Goal: Check status: Check status

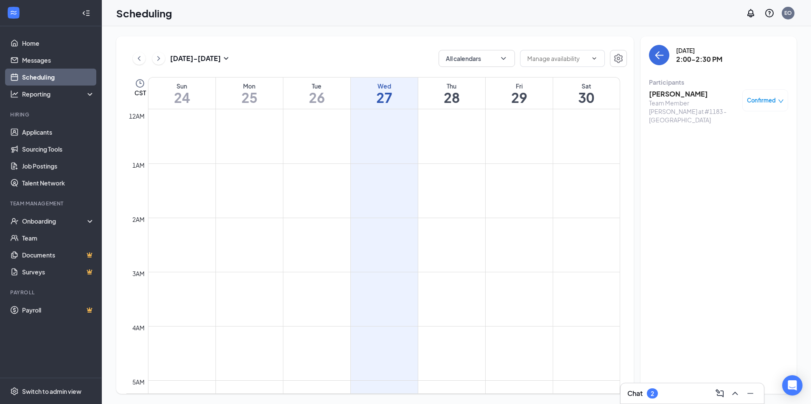
scroll to position [374, 0]
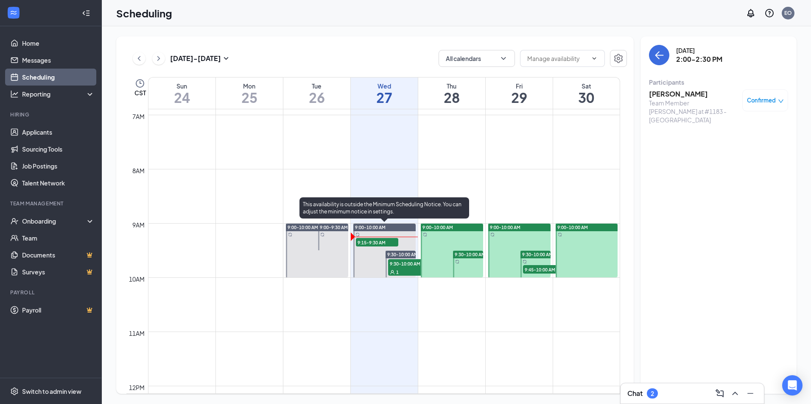
click at [368, 243] on span "9:15-9:30 AM" at bounding box center [377, 242] width 42 height 8
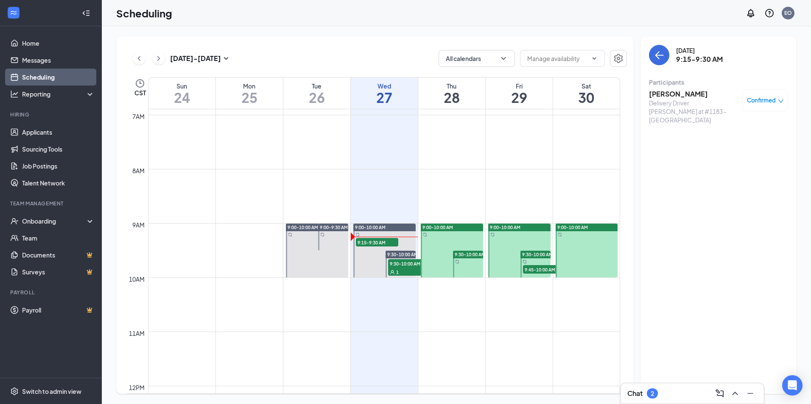
click at [676, 91] on h3 "[PERSON_NAME]" at bounding box center [693, 93] width 89 height 9
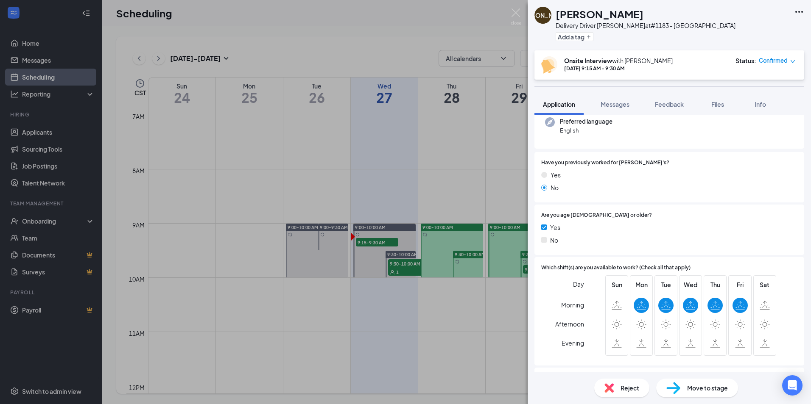
scroll to position [127, 0]
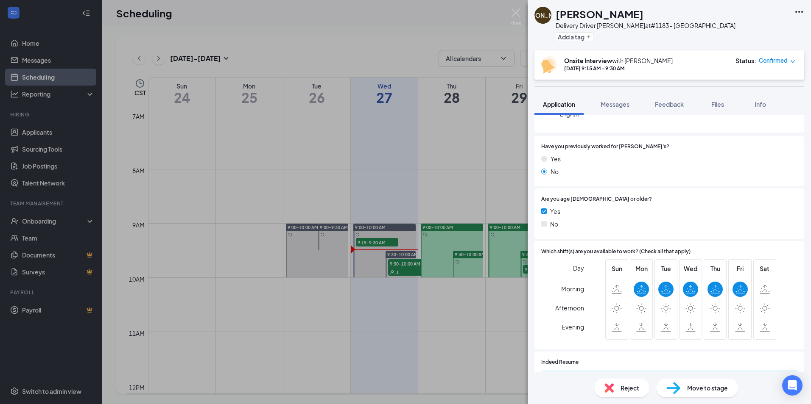
click at [456, 212] on div "JA [PERSON_NAME] Delivery Driver [PERSON_NAME] at #1183 - Plymouth Add a tag On…" at bounding box center [405, 202] width 811 height 404
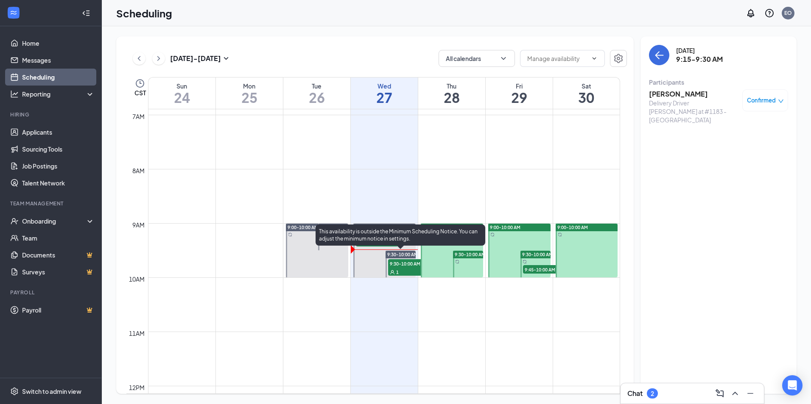
click at [399, 270] on div "1" at bounding box center [409, 272] width 42 height 8
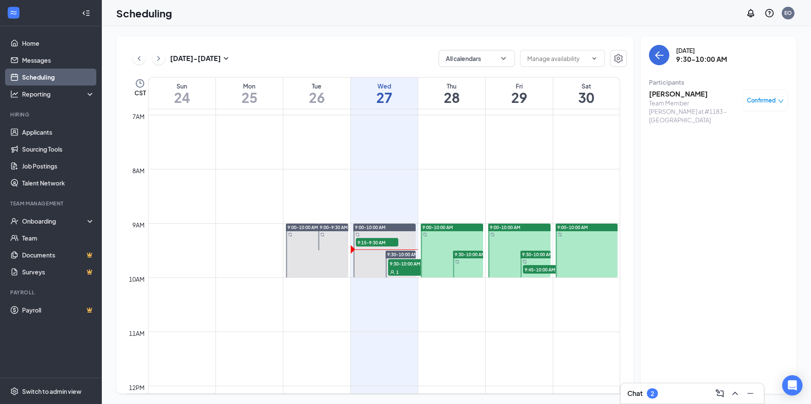
click at [664, 93] on h3 "[PERSON_NAME]" at bounding box center [693, 93] width 89 height 9
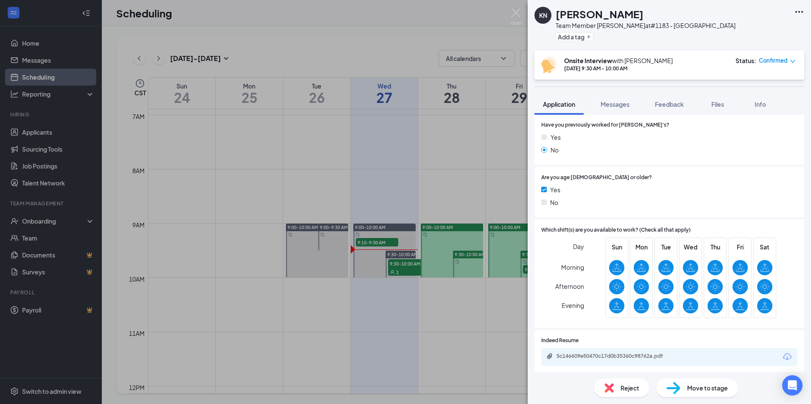
scroll to position [127, 0]
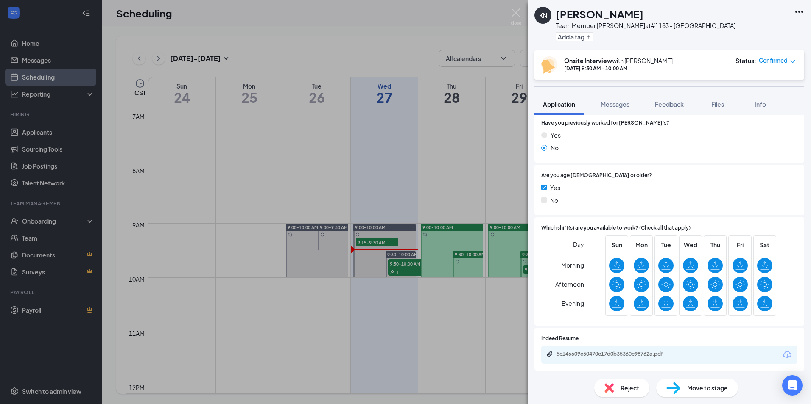
click at [312, 198] on div "KN [PERSON_NAME] Team Member [PERSON_NAME] at #1183 - Plymouth Add a tag Onsite…" at bounding box center [405, 202] width 811 height 404
